Goal: Task Accomplishment & Management: Manage account settings

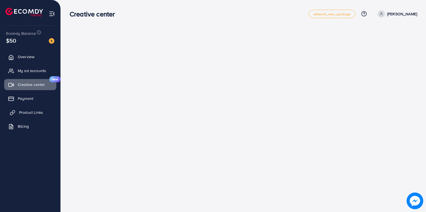
click at [33, 115] on link "Product Links" at bounding box center [30, 112] width 52 height 11
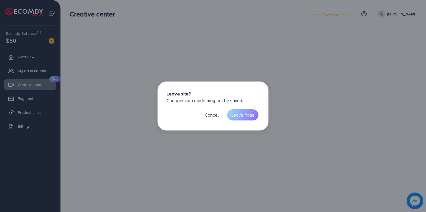
click at [243, 116] on button "Leave Page" at bounding box center [242, 114] width 31 height 11
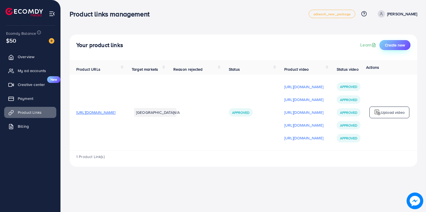
click at [397, 45] on span "Create new" at bounding box center [395, 45] width 20 height 6
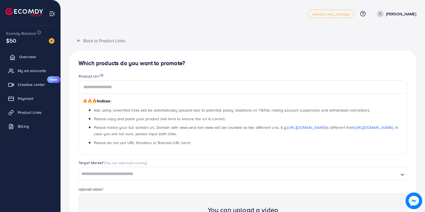
click at [39, 56] on link "Overview" at bounding box center [30, 56] width 52 height 11
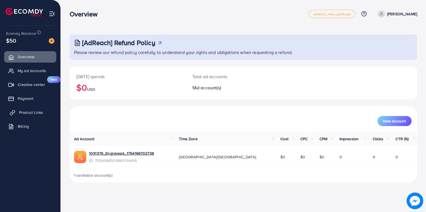
click at [27, 113] on span "Product Links" at bounding box center [31, 112] width 24 height 6
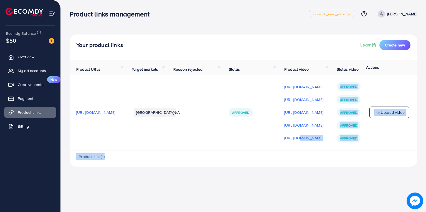
drag, startPoint x: 333, startPoint y: 151, endPoint x: 377, endPoint y: 154, distance: 44.8
click at [381, 154] on div "Product URLs Target markets Reason rejected Status Product video Status video A…" at bounding box center [244, 113] width 348 height 106
click at [276, 180] on div "Product links management adreach_new_package Help Center Contact Support Plans …" at bounding box center [213, 106] width 426 height 212
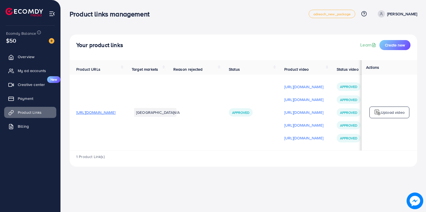
scroll to position [0, 92]
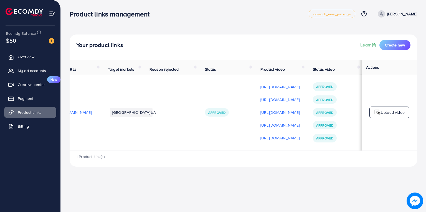
drag, startPoint x: 306, startPoint y: 154, endPoint x: 233, endPoint y: 159, distance: 73.4
click at [259, 159] on div "1 Product Link(s)" at bounding box center [244, 158] width 348 height 16
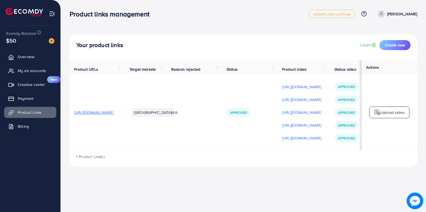
scroll to position [0, 0]
drag, startPoint x: 107, startPoint y: 154, endPoint x: 195, endPoint y: 155, distance: 88.6
click at [174, 156] on div "1 Product Link(s)" at bounding box center [244, 158] width 348 height 16
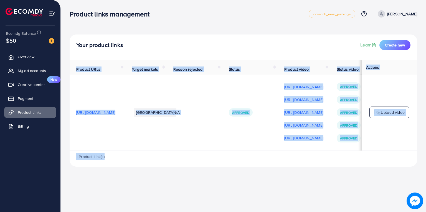
scroll to position [0, 0]
drag, startPoint x: 335, startPoint y: 153, endPoint x: 348, endPoint y: 152, distance: 12.5
click at [348, 152] on div "Product URLs Target markets Reason rejected Status Product video Status video A…" at bounding box center [244, 113] width 348 height 106
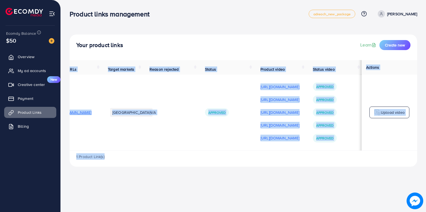
scroll to position [0, 0]
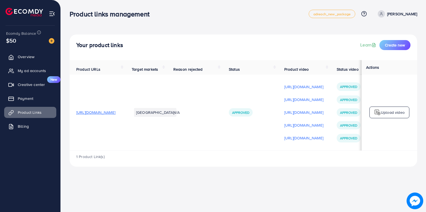
click at [125, 146] on td "[URL][DOMAIN_NAME]" at bounding box center [98, 111] width 56 height 75
drag, startPoint x: 241, startPoint y: 151, endPoint x: 256, endPoint y: 151, distance: 14.7
click at [222, 150] on td "N/A" at bounding box center [195, 111] width 56 height 75
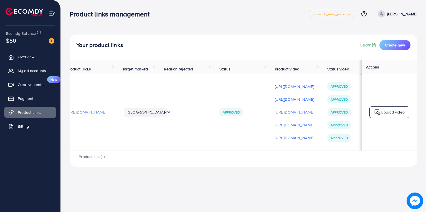
scroll to position [0, 9]
click at [116, 137] on td "[URL][DOMAIN_NAME]" at bounding box center [89, 111] width 56 height 75
drag, startPoint x: 138, startPoint y: 153, endPoint x: 188, endPoint y: 158, distance: 50.2
click at [188, 158] on div "1 Product Link(s)" at bounding box center [244, 158] width 348 height 16
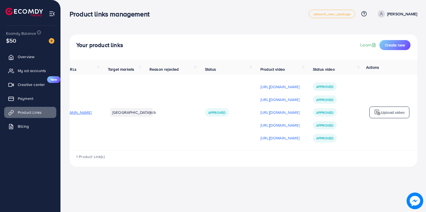
scroll to position [0, 92]
drag, startPoint x: 170, startPoint y: 153, endPoint x: 138, endPoint y: 157, distance: 31.9
click at [138, 157] on div "1 Product Link(s)" at bounding box center [244, 158] width 348 height 16
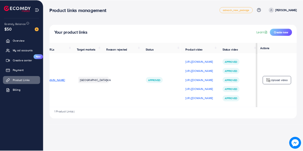
scroll to position [0, 0]
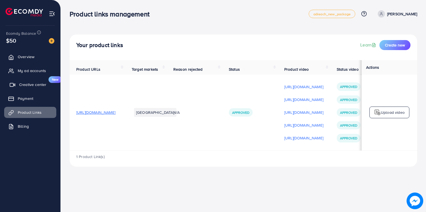
click at [24, 84] on span "Creative center" at bounding box center [32, 85] width 27 height 6
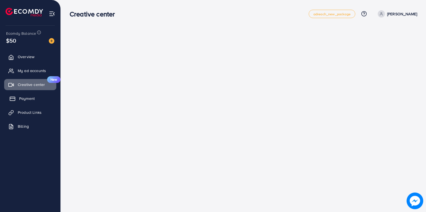
click at [30, 98] on span "Payment" at bounding box center [27, 98] width 16 height 6
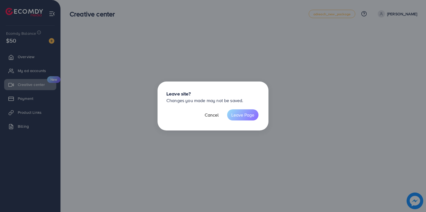
click at [249, 112] on button "Leave Page" at bounding box center [242, 114] width 31 height 11
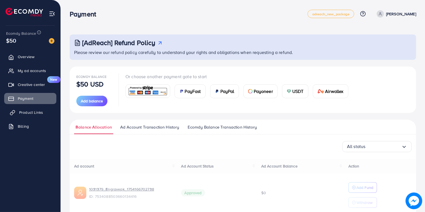
click at [37, 110] on span "Product Links" at bounding box center [31, 112] width 24 height 6
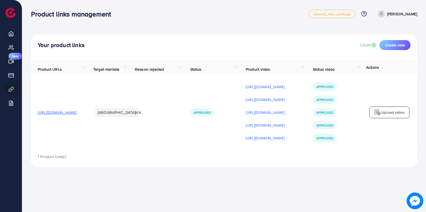
click at [211, 113] on span "Approved" at bounding box center [202, 112] width 17 height 5
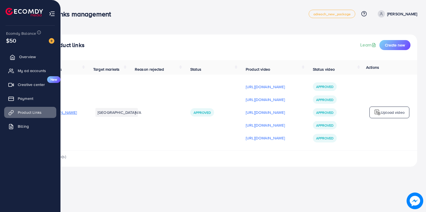
click at [21, 58] on span "Overview" at bounding box center [27, 57] width 17 height 6
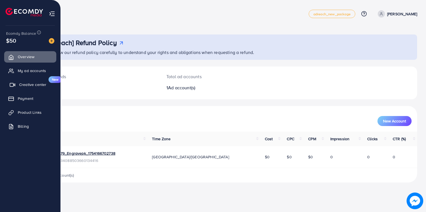
click at [37, 84] on span "Creative center" at bounding box center [32, 85] width 27 height 6
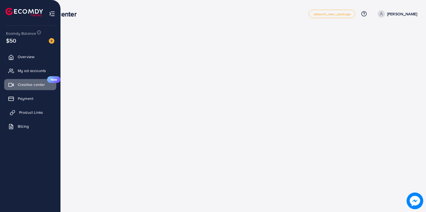
click at [29, 112] on span "Product Links" at bounding box center [31, 112] width 24 height 6
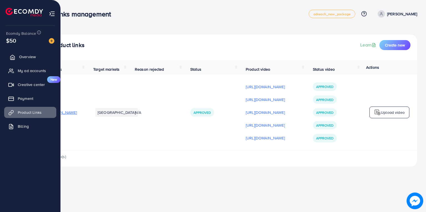
click at [39, 55] on link "Overview" at bounding box center [30, 56] width 52 height 11
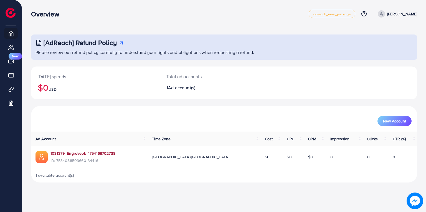
click at [81, 152] on link "1031379_Engravepk_1754166702738" at bounding box center [83, 153] width 65 height 6
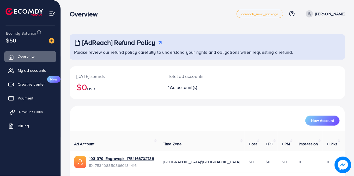
click at [29, 112] on span "Product Links" at bounding box center [31, 112] width 24 height 6
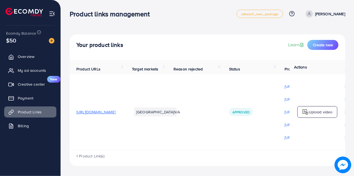
click at [88, 115] on span "[URL][DOMAIN_NAME]" at bounding box center [95, 112] width 39 height 6
click at [27, 56] on span "Overview" at bounding box center [27, 57] width 17 height 6
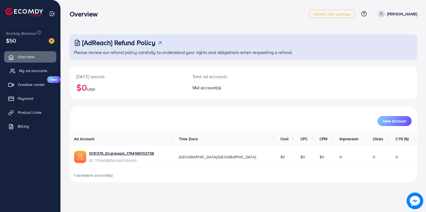
click at [28, 71] on span "My ad accounts" at bounding box center [33, 71] width 28 height 6
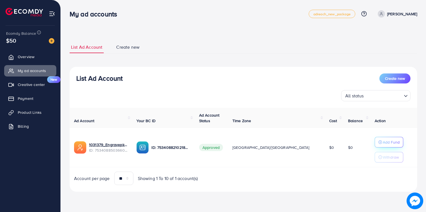
click at [354, 142] on p "Add Fund" at bounding box center [391, 142] width 17 height 7
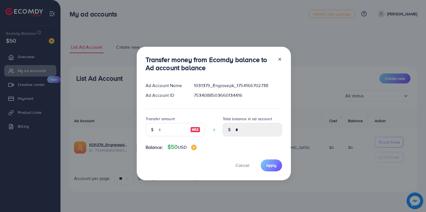
click at [279, 58] on line at bounding box center [280, 59] width 2 height 2
